Goal: Check status: Check status

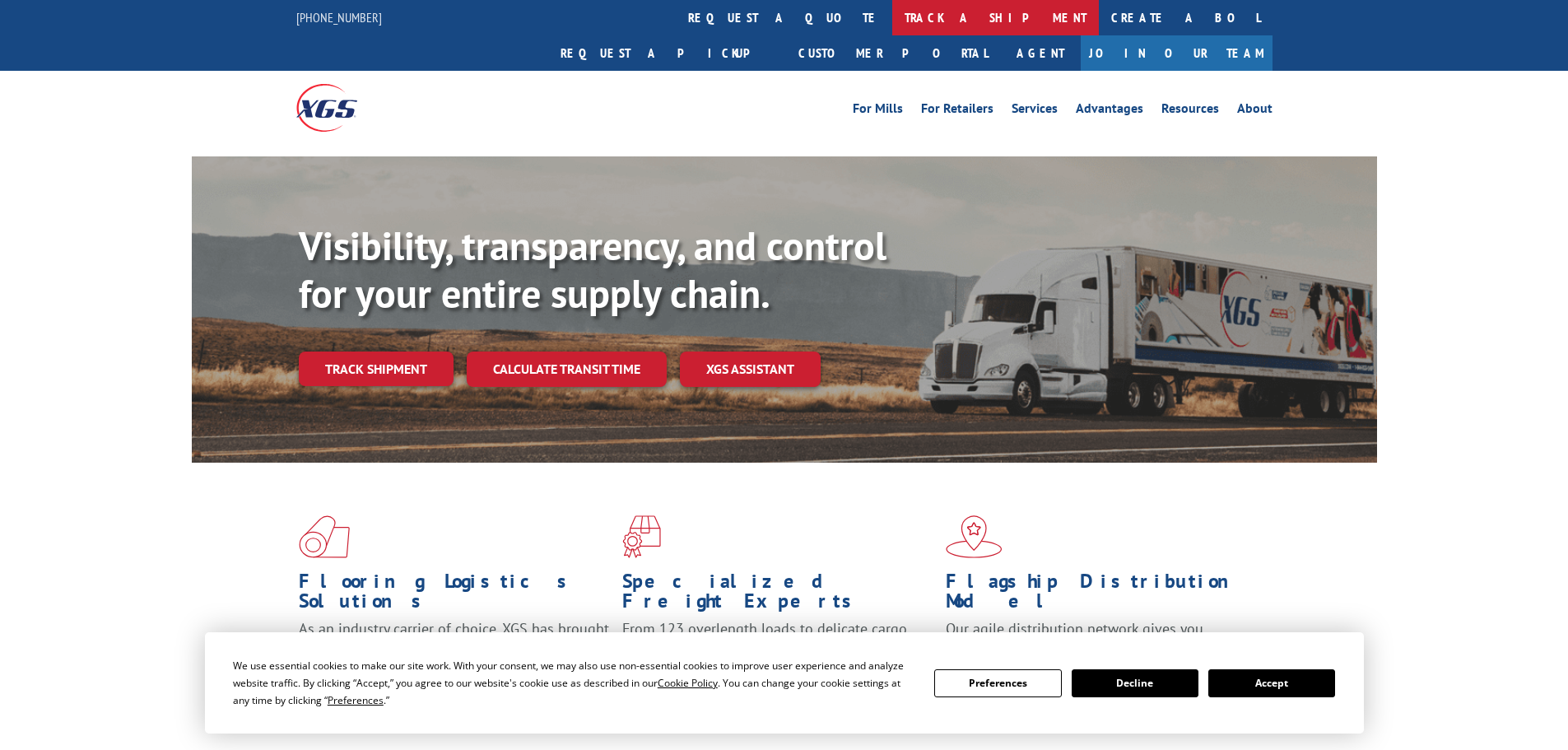
click at [892, 25] on link "track a shipment" at bounding box center [996, 17] width 207 height 36
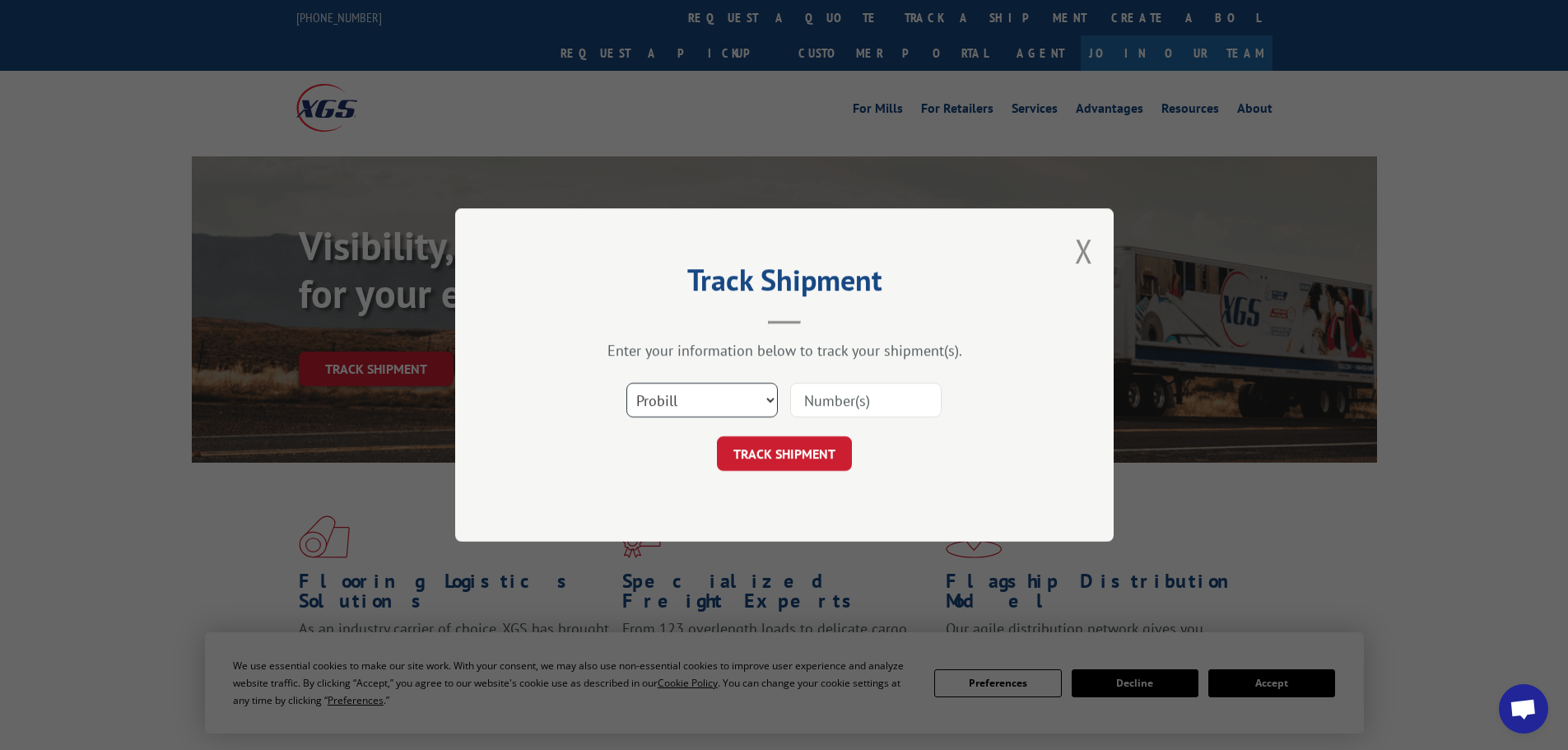
drag, startPoint x: 673, startPoint y: 386, endPoint x: 674, endPoint y: 401, distance: 15.0
click at [673, 386] on select "Select category... Probill BOL PO" at bounding box center [701, 400] width 151 height 35
select select "bol"
click at [626, 383] on select "Select category... Probill BOL PO" at bounding box center [701, 400] width 151 height 35
click at [844, 414] on input at bounding box center [865, 400] width 151 height 35
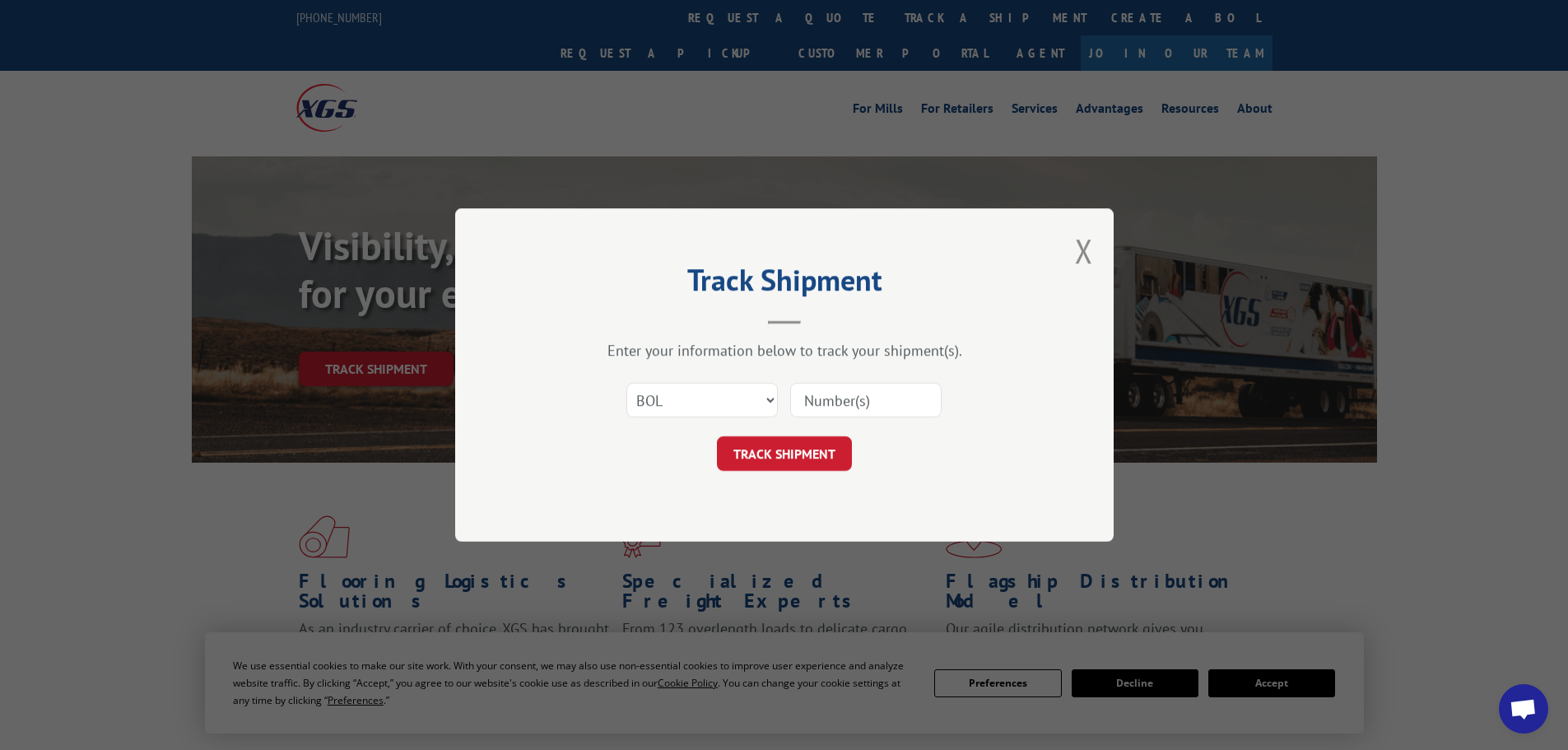
paste input "2850593"
type input "2850593"
click button "TRACK SHIPMENT" at bounding box center [784, 453] width 135 height 35
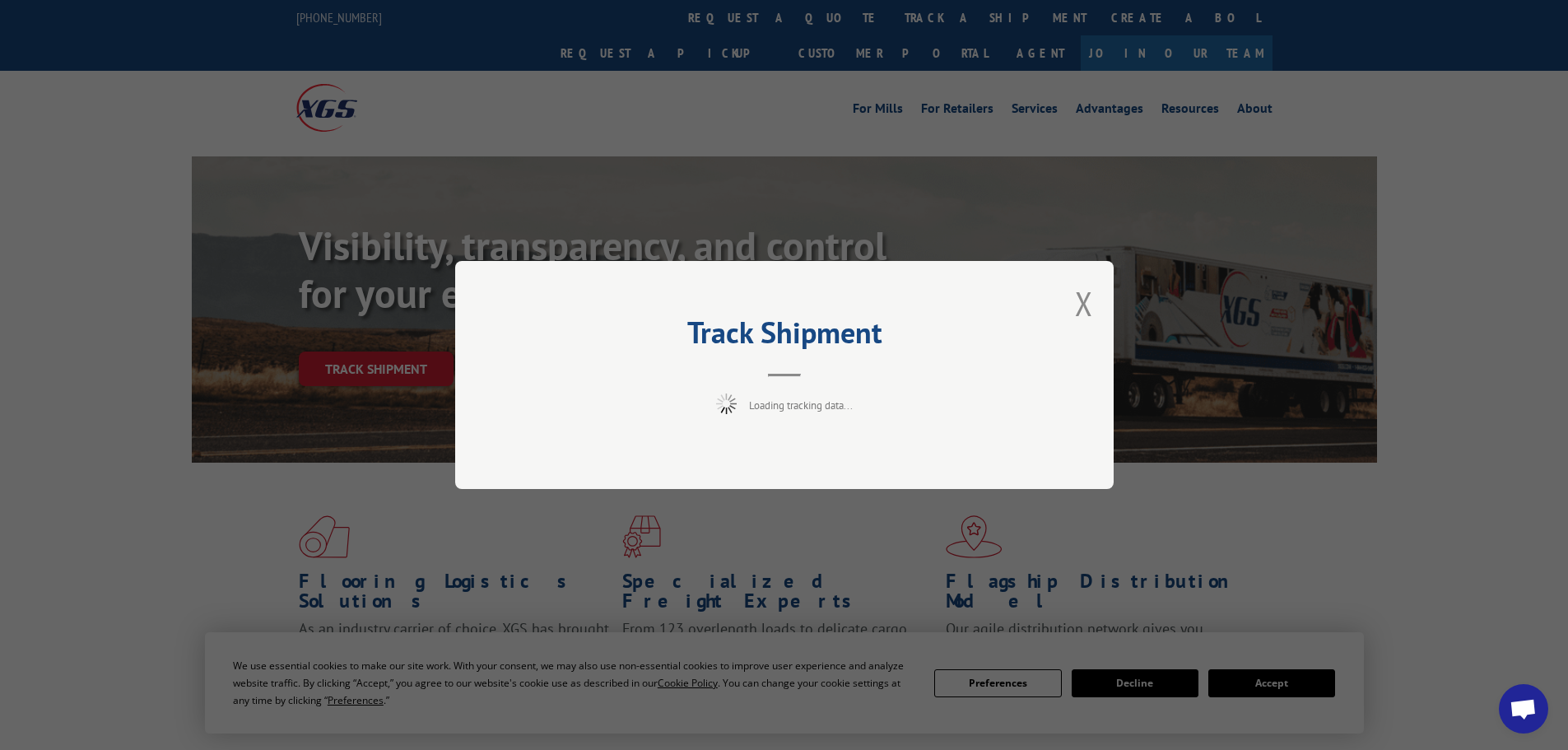
click at [706, 449] on div "Track Shipment Loading tracking data..." at bounding box center [784, 375] width 658 height 228
click at [1075, 316] on button "Close modal" at bounding box center [1084, 303] width 18 height 44
